Goal: Entertainment & Leisure: Consume media (video, audio)

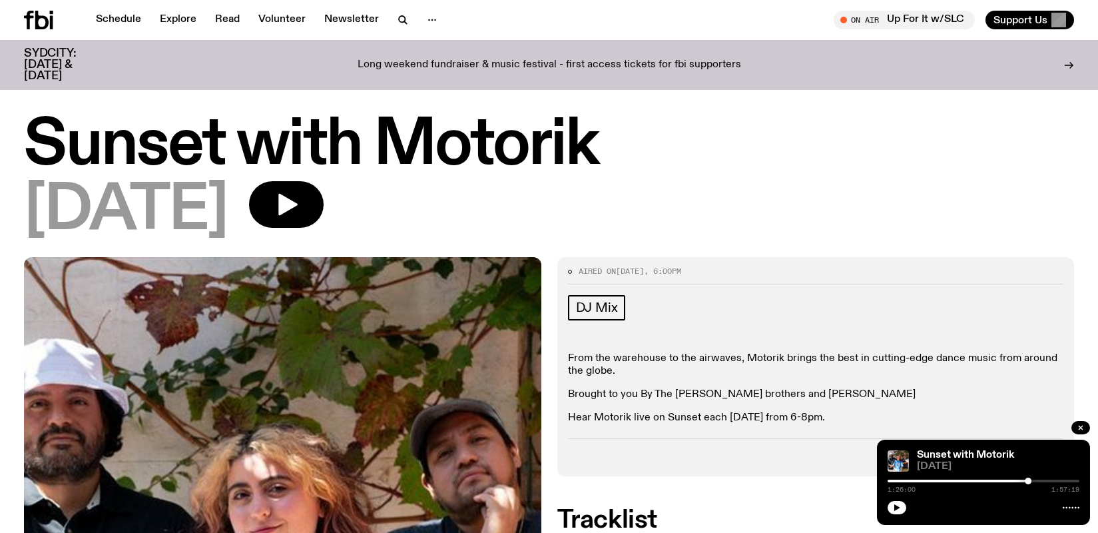
scroll to position [538, 0]
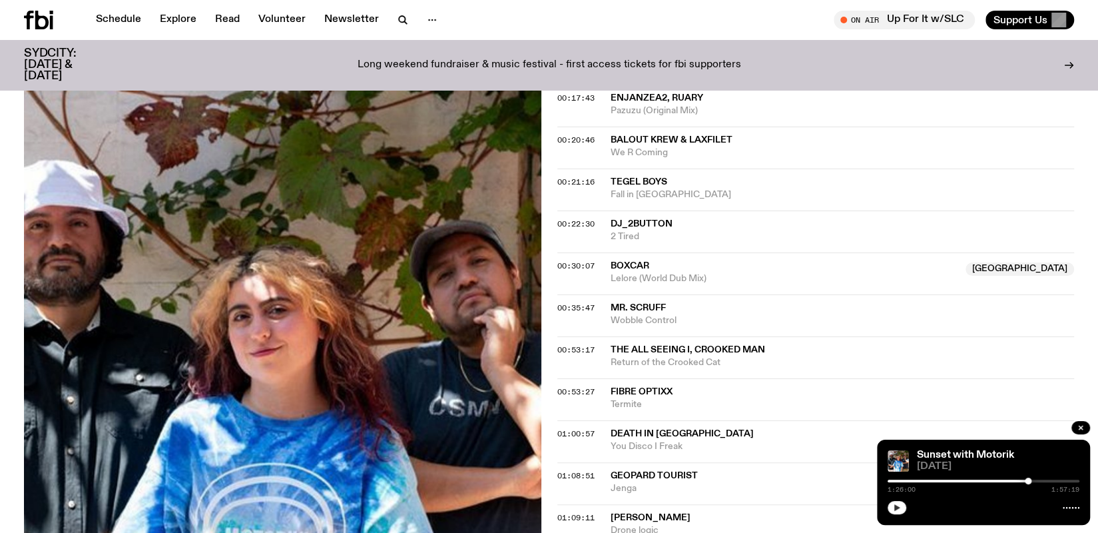
click at [894, 513] on button "button" at bounding box center [896, 507] width 19 height 13
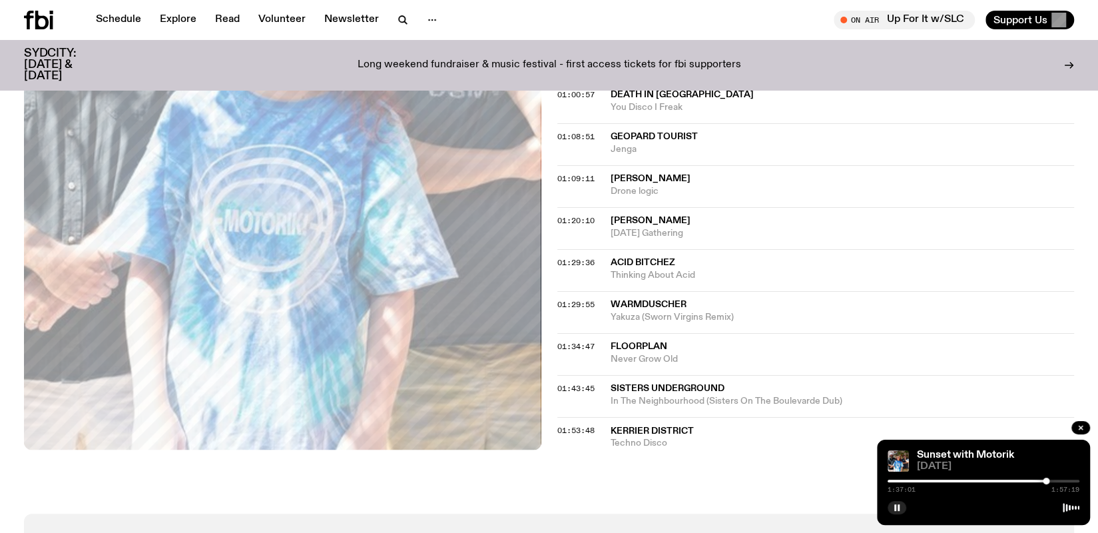
scroll to position [877, 0]
drag, startPoint x: 686, startPoint y: 354, endPoint x: 608, endPoint y: 342, distance: 79.5
click at [608, 374] on div "01:34:47 Floorplan Never Grow Old" at bounding box center [815, 395] width 517 height 42
copy div "Floorplan Never Grow Old"
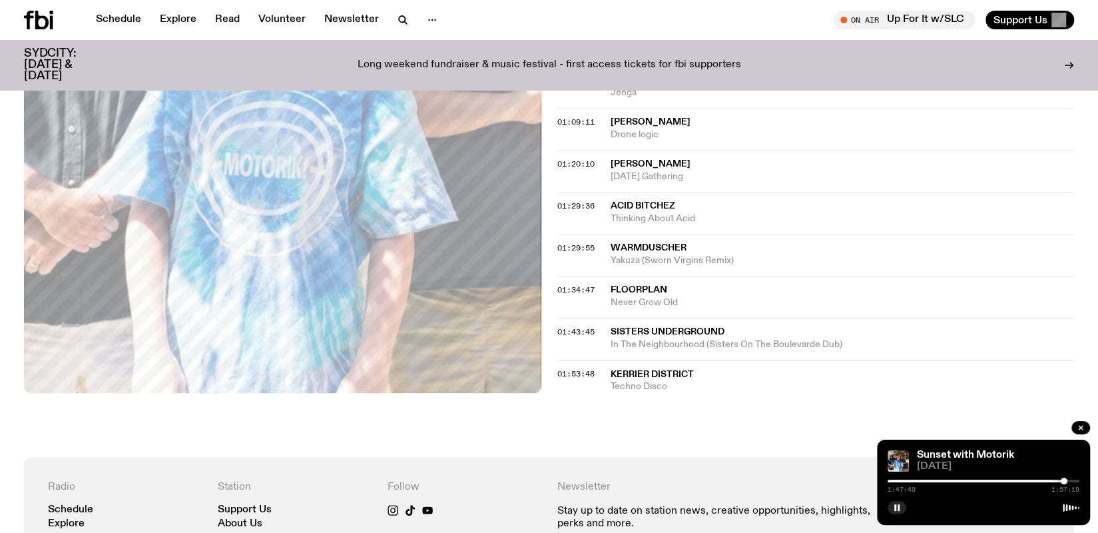
scroll to position [931, 0]
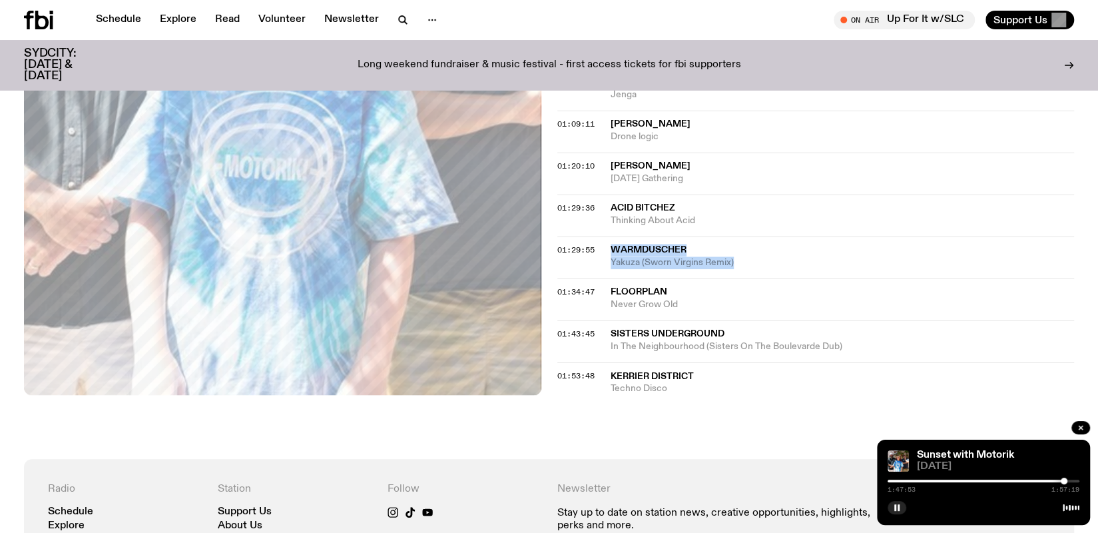
drag, startPoint x: 736, startPoint y: 259, endPoint x: 606, endPoint y: 245, distance: 129.9
click at [606, 278] on div "01:29:55 [PERSON_NAME] (Sworn Virgins Remix)" at bounding box center [815, 299] width 517 height 42
copy div "Warmduscher Yakuza (Sworn Virgins Remix)"
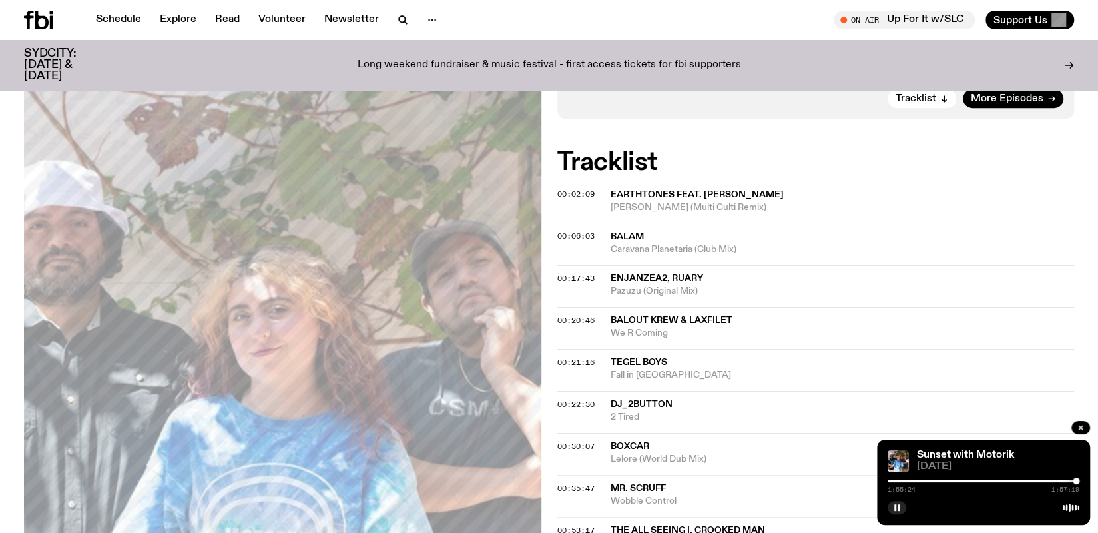
scroll to position [246, 0]
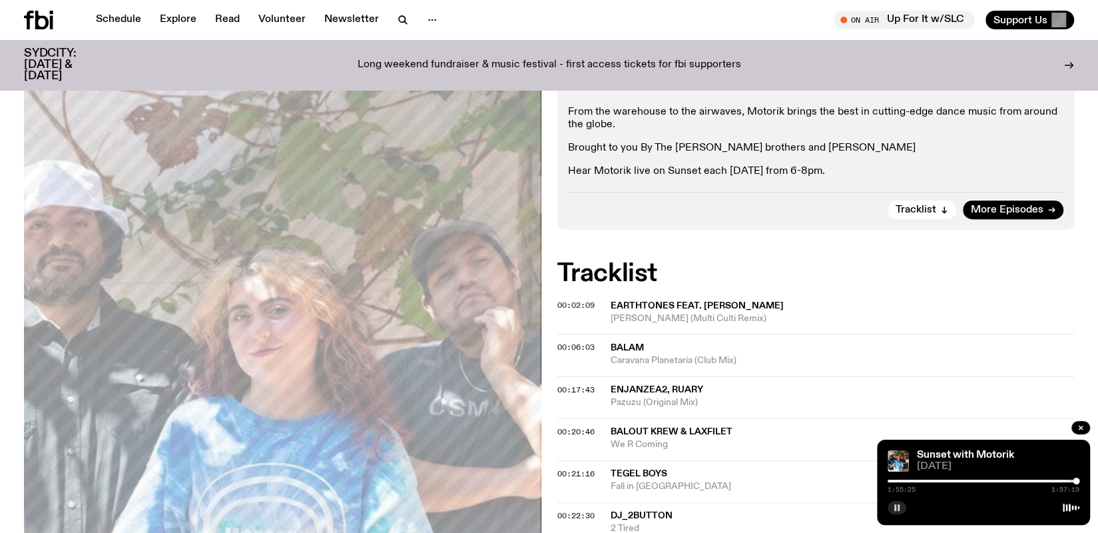
click at [893, 503] on icon "button" at bounding box center [897, 507] width 8 height 8
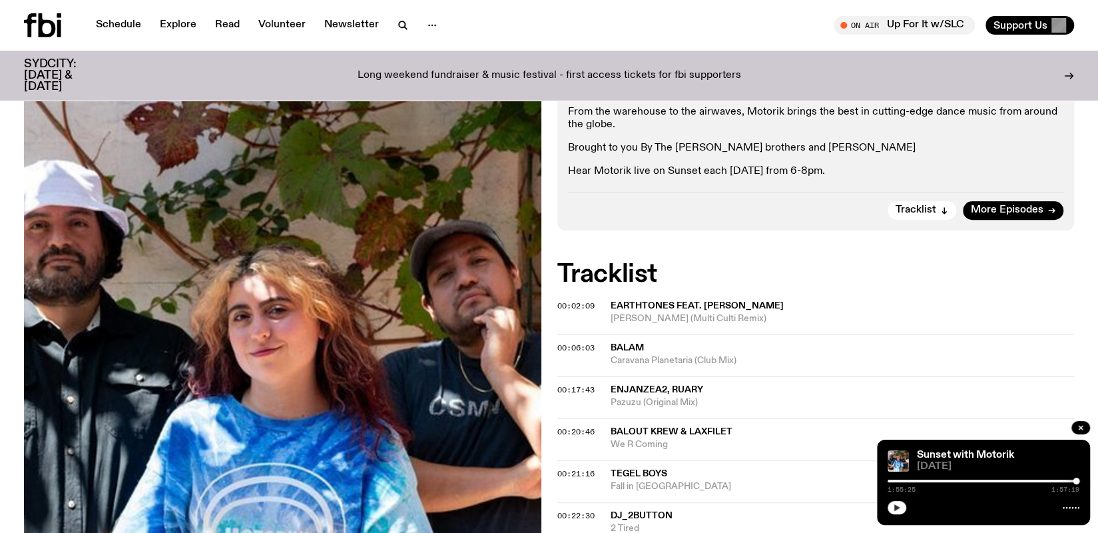
scroll to position [0, 0]
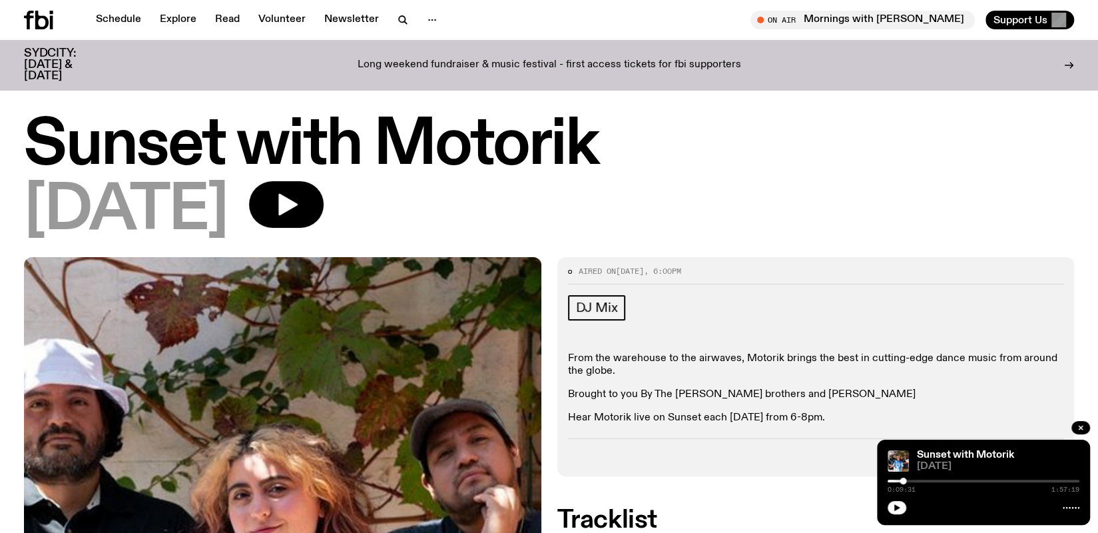
scroll to position [191, 0]
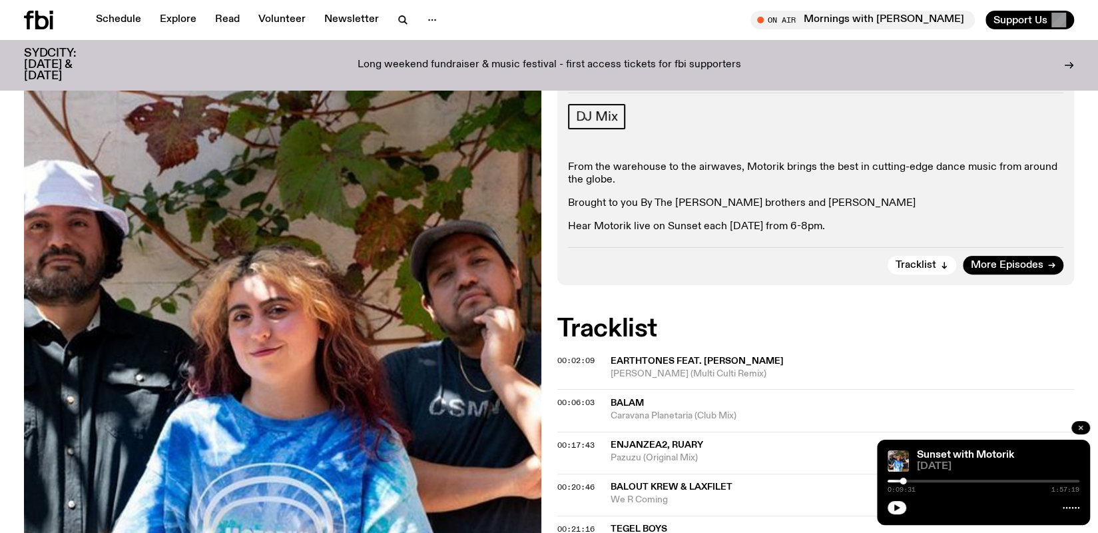
click at [1076, 432] on button "button" at bounding box center [1080, 427] width 19 height 13
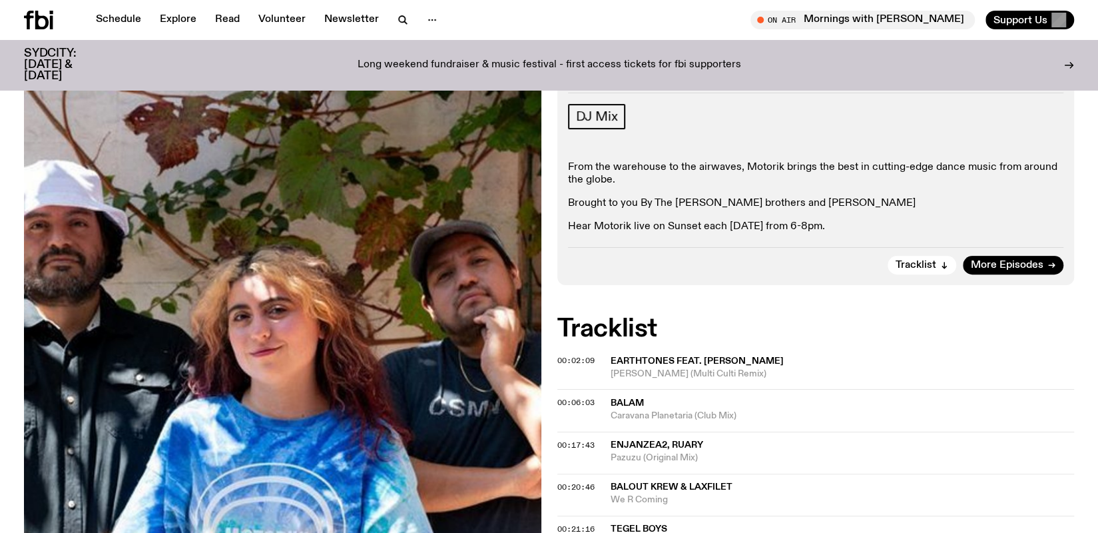
scroll to position [0, 0]
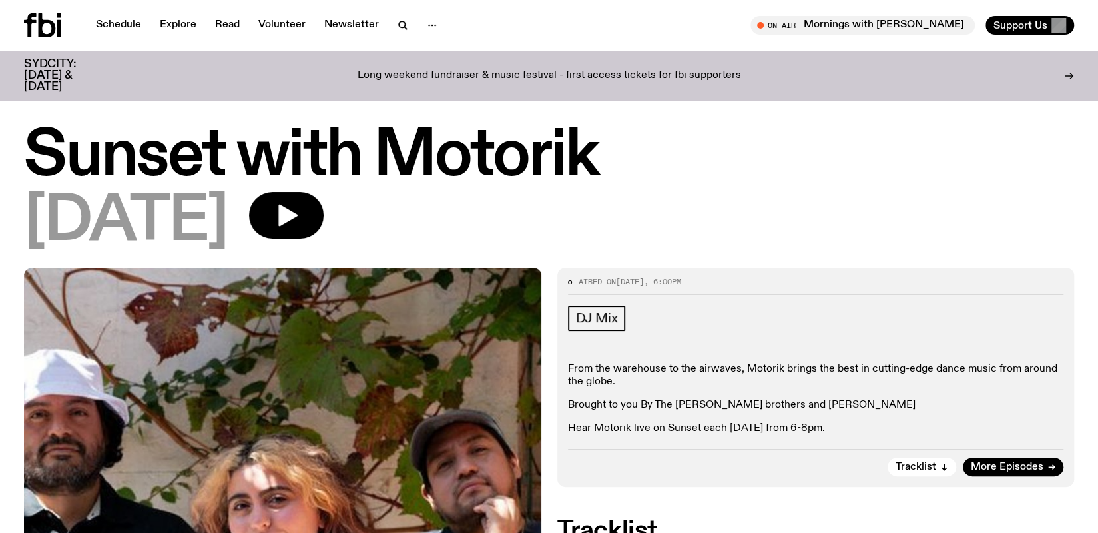
click at [298, 210] on icon "button" at bounding box center [287, 215] width 19 height 22
